Goal: Task Accomplishment & Management: Use online tool/utility

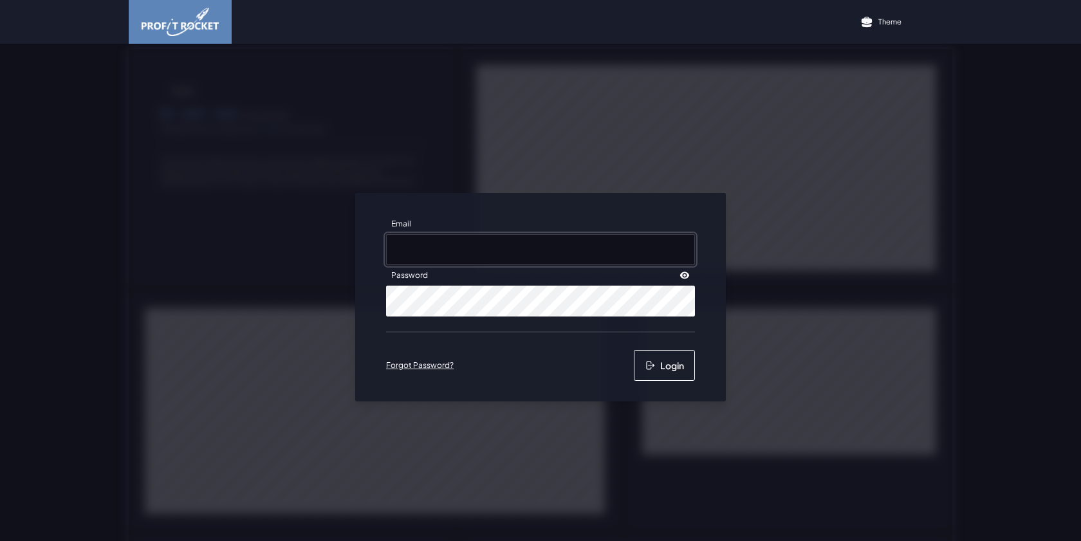
type input "[EMAIL_ADDRESS][DOMAIN_NAME]"
click at [680, 362] on button "Login" at bounding box center [664, 365] width 61 height 31
